Goal: Transaction & Acquisition: Purchase product/service

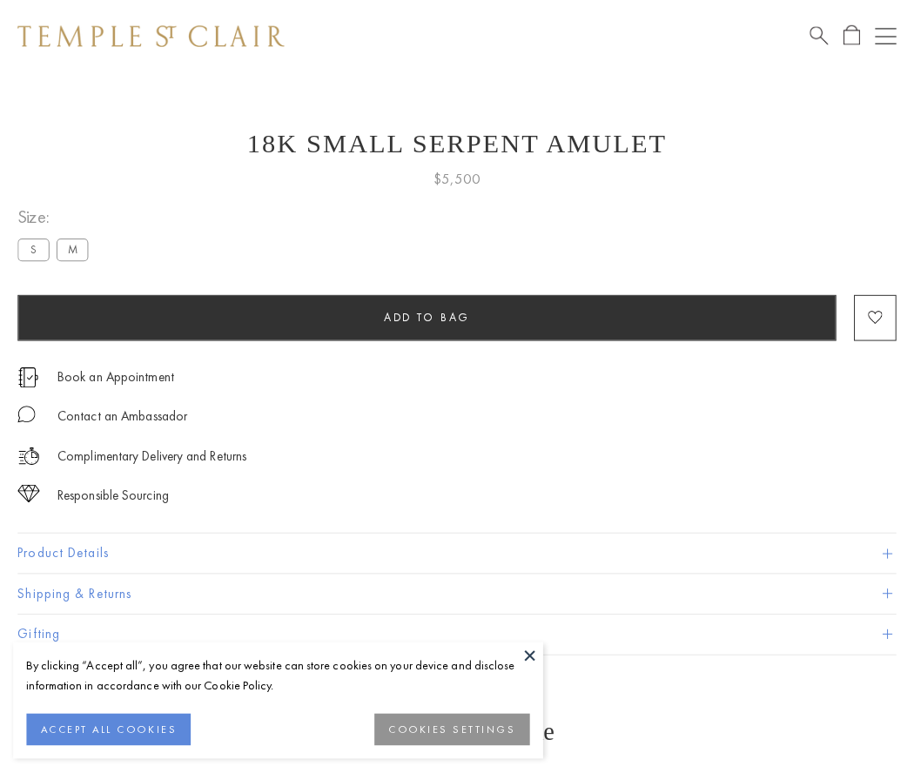
scroll to position [47, 0]
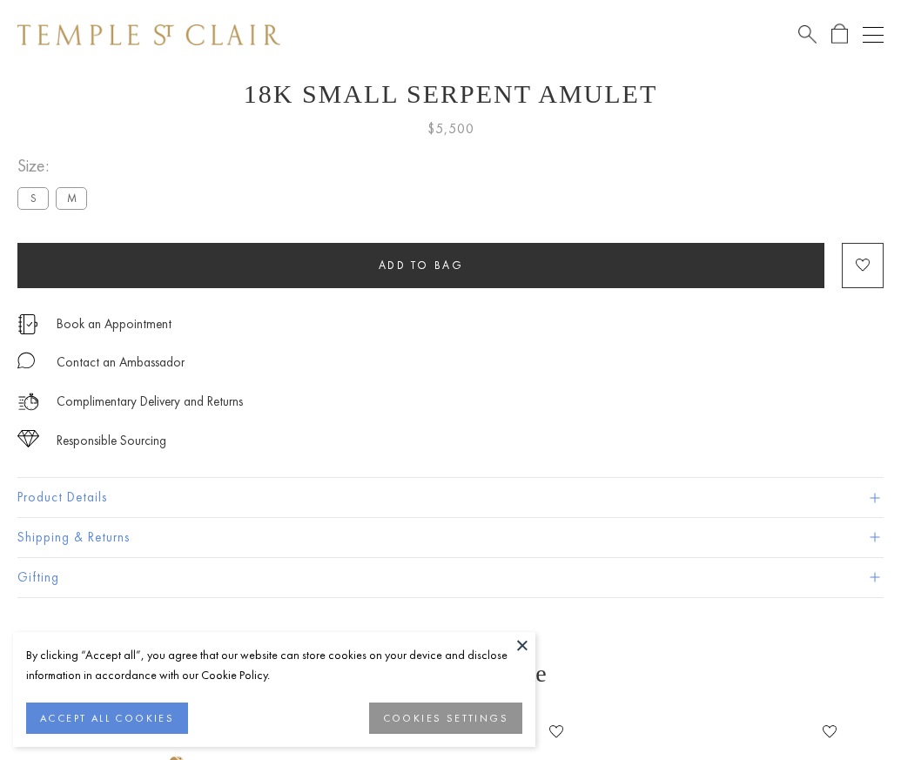
click at [420, 265] on span "Add to bag" at bounding box center [420, 265] width 85 height 15
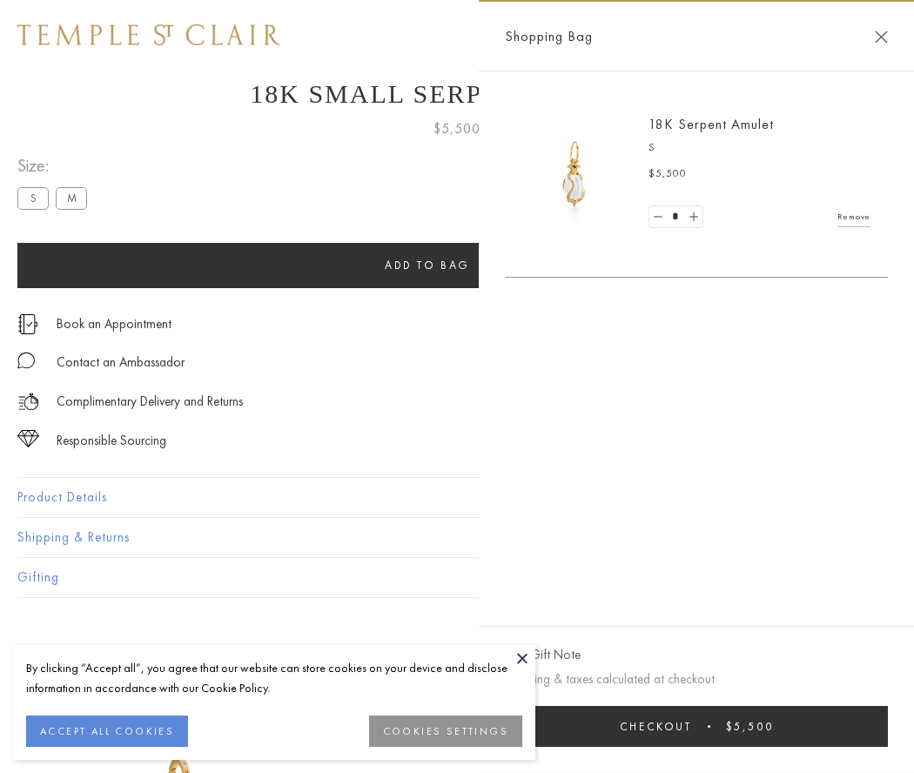
click at [692, 726] on span "Checkout" at bounding box center [656, 726] width 72 height 15
